Goal: Check status: Check status

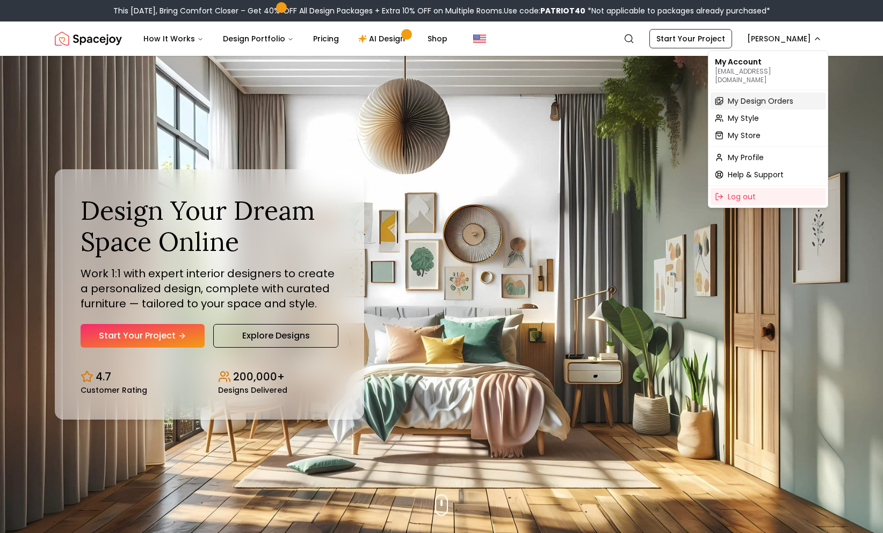
click at [752, 96] on span "My Design Orders" at bounding box center [760, 101] width 66 height 11
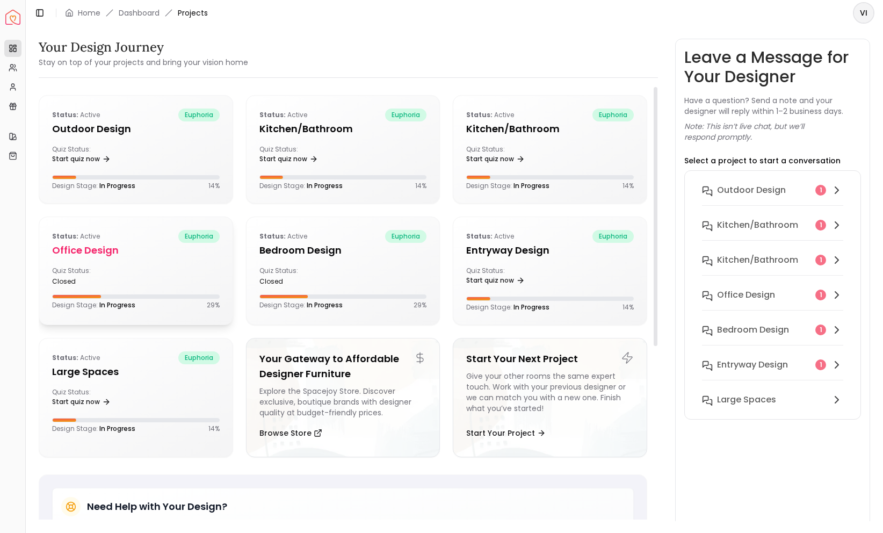
click at [164, 288] on div "Status: active euphoria Office design Quiz Status: closed Design Stage: In Prog…" at bounding box center [135, 269] width 193 height 105
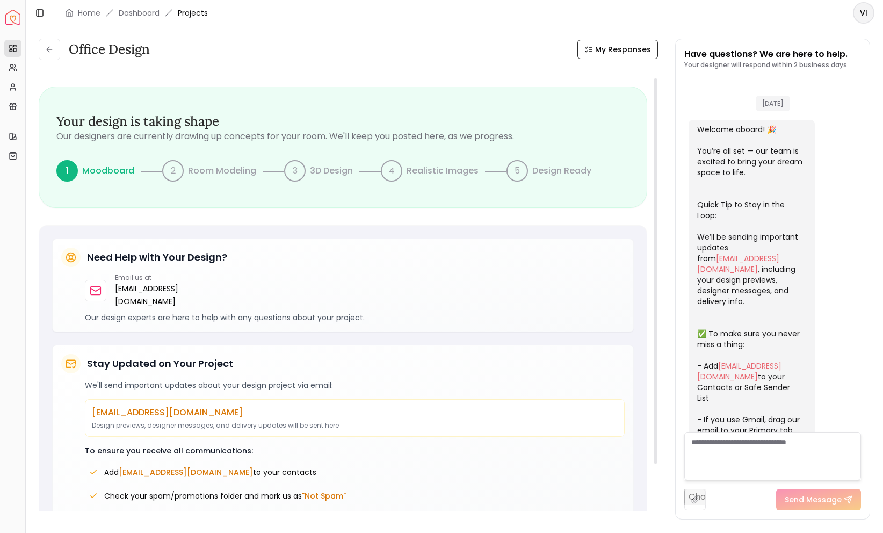
scroll to position [205, 0]
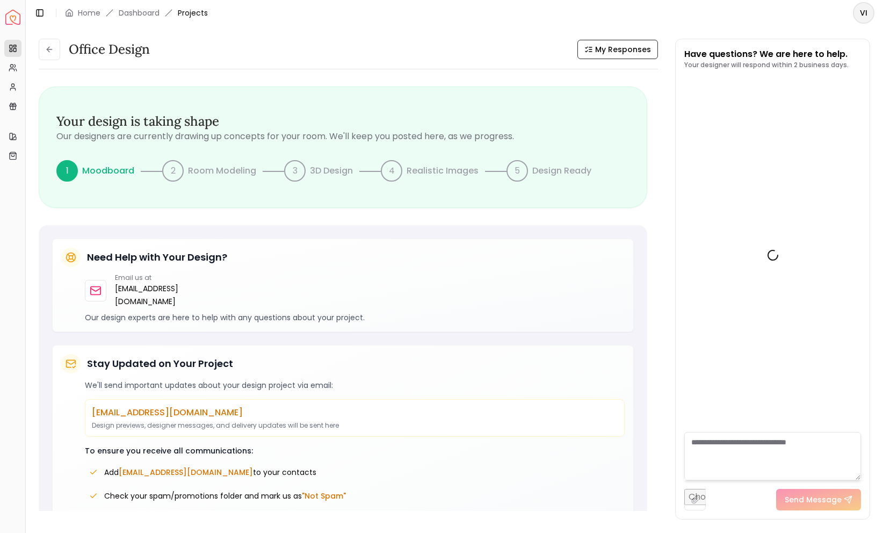
scroll to position [205, 0]
